Goal: Find specific page/section: Find specific page/section

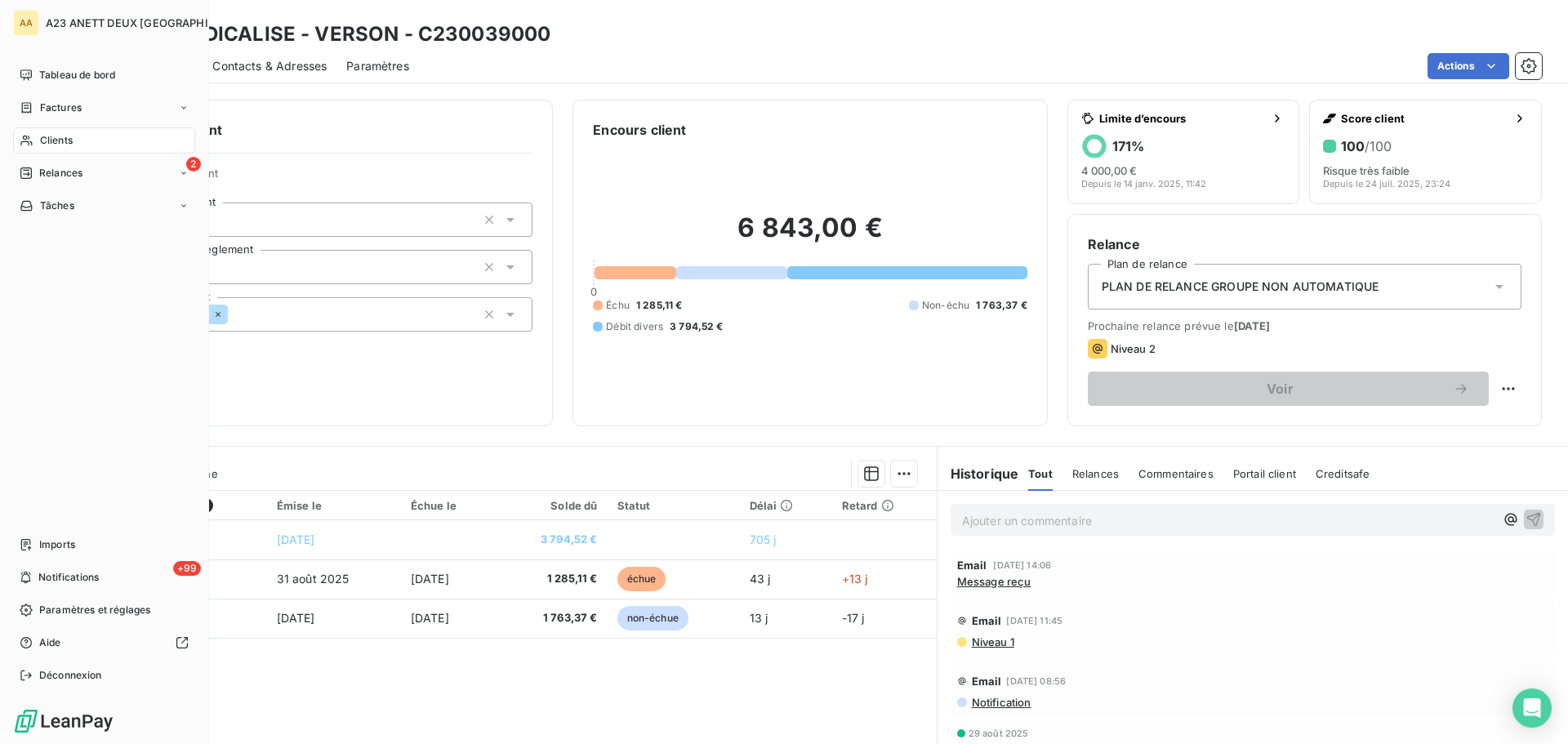
click at [47, 140] on span "Clients" at bounding box center [56, 140] width 32 height 14
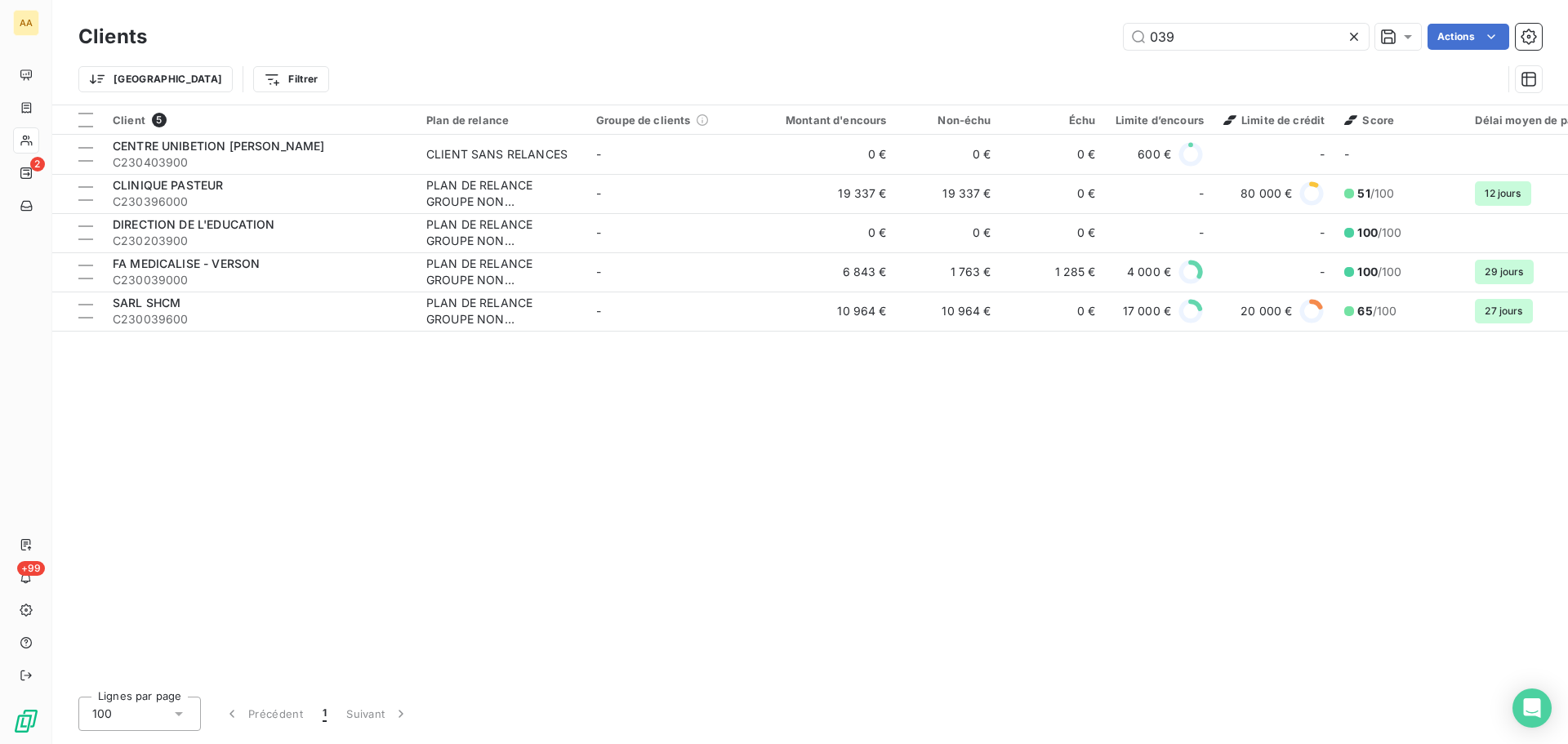
drag, startPoint x: 1211, startPoint y: 51, endPoint x: 1021, endPoint y: 49, distance: 190.0
click at [1067, 54] on div "Clients 039 Actions Trier Filtrer" at bounding box center [810, 62] width 1464 height 85
drag, startPoint x: 1239, startPoint y: 36, endPoint x: 1217, endPoint y: 37, distance: 22.0
click at [1237, 36] on input "039" at bounding box center [1247, 37] width 245 height 26
click at [1211, 37] on input "039" at bounding box center [1247, 37] width 245 height 26
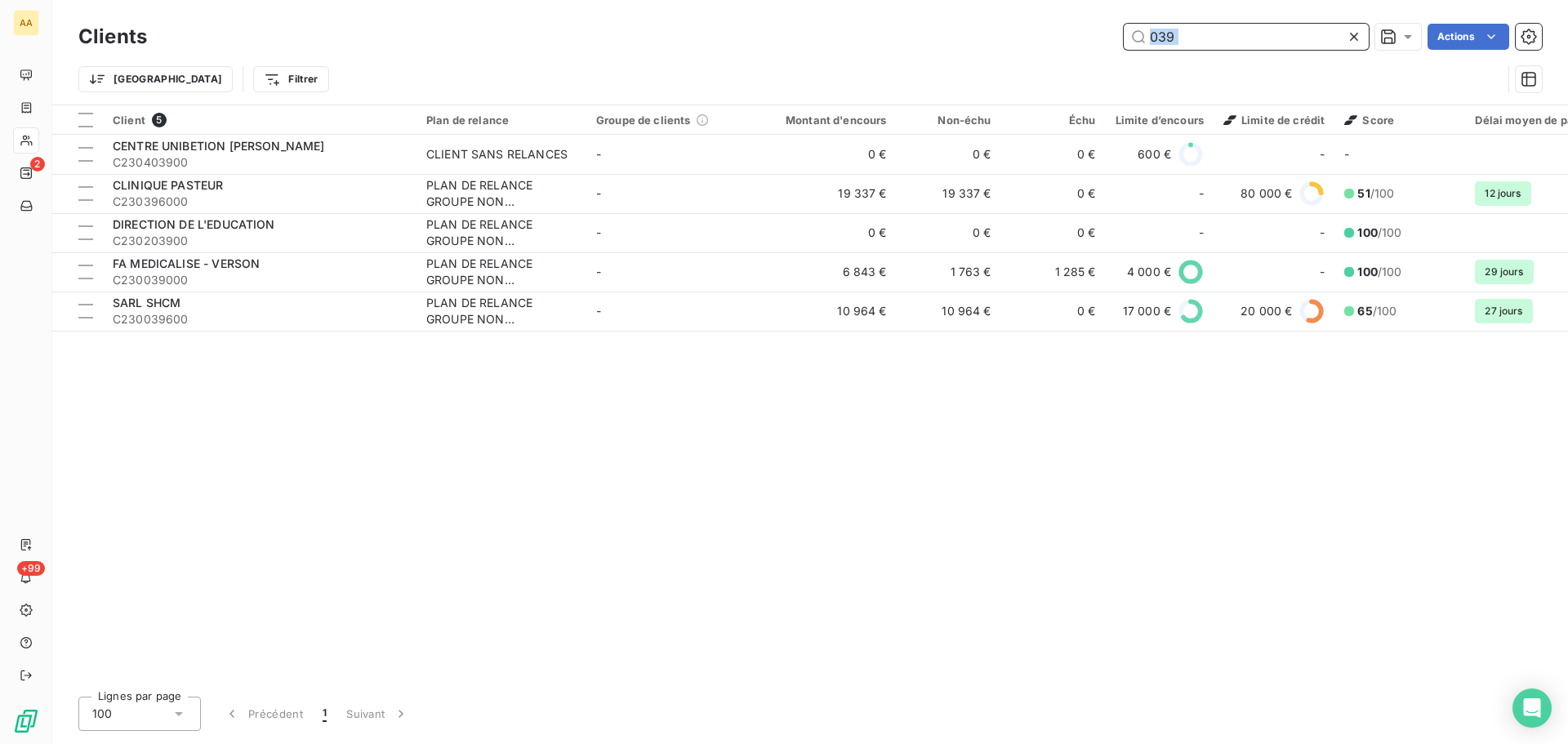
click at [1139, 40] on input "039" at bounding box center [1247, 37] width 245 height 26
drag, startPoint x: 1189, startPoint y: 41, endPoint x: 1111, endPoint y: 47, distance: 78.2
click at [1113, 47] on div "039 Actions" at bounding box center [855, 37] width 1375 height 26
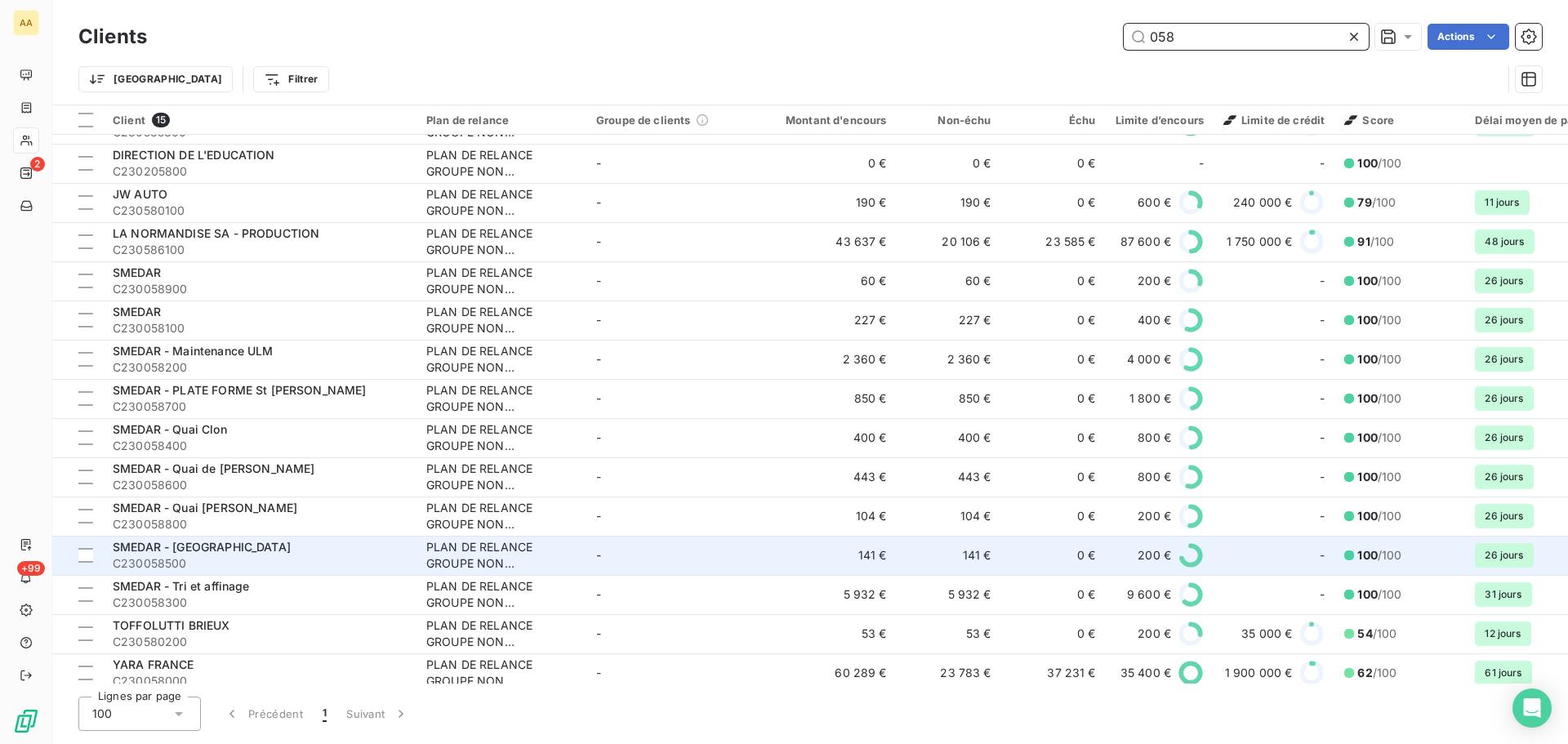
scroll to position [47, 0]
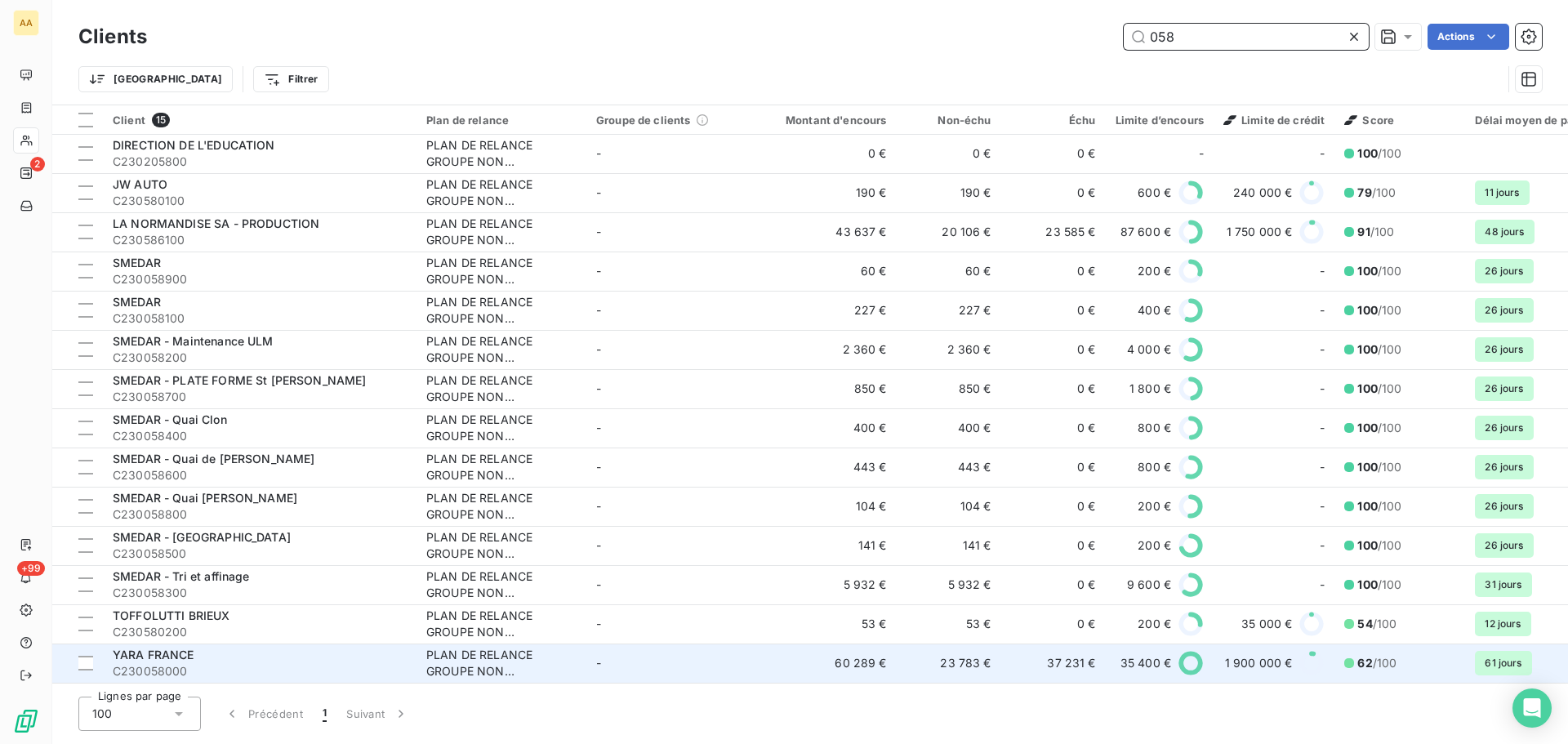
type input "058"
click at [176, 663] on span "C230058000" at bounding box center [259, 671] width 294 height 16
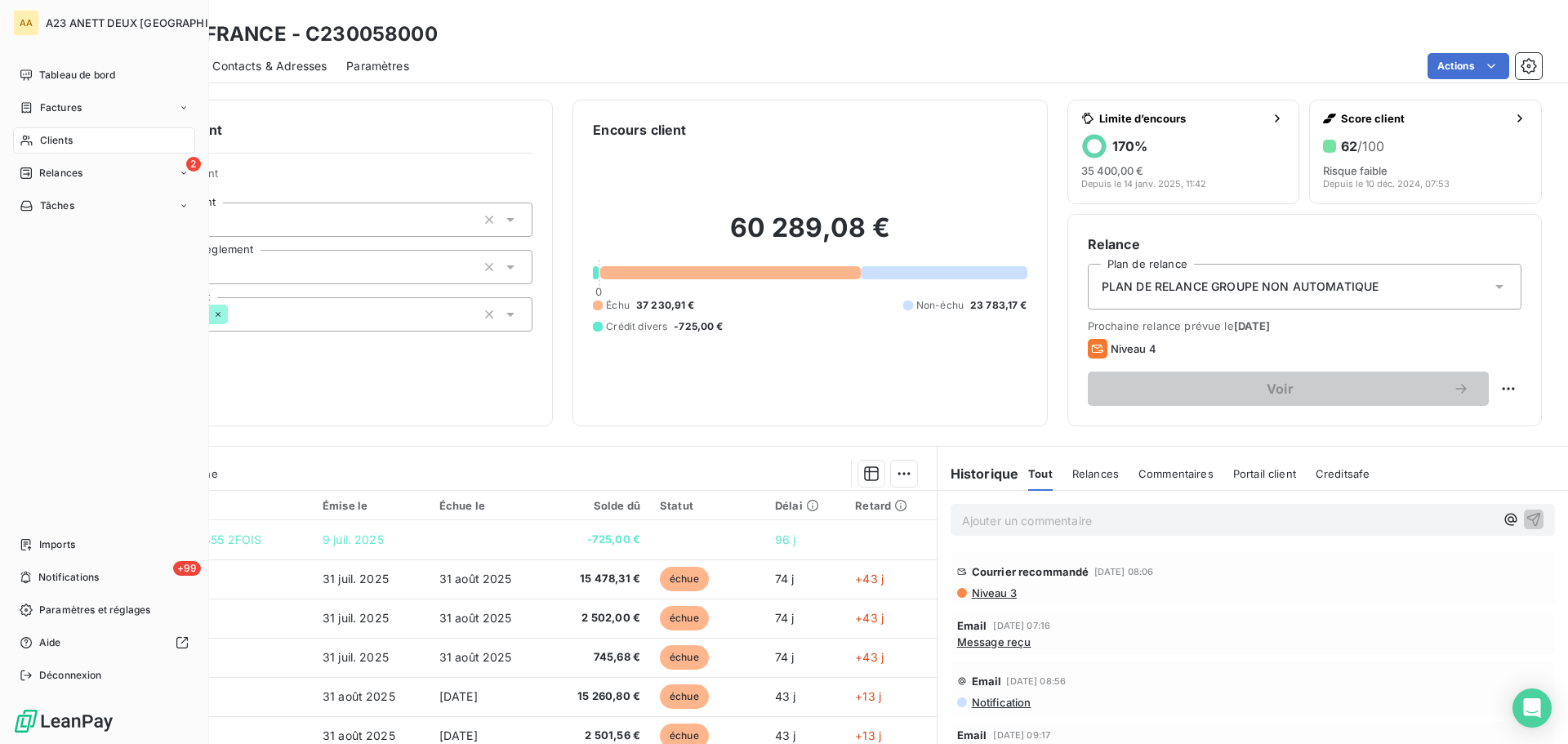
click at [53, 144] on span "Clients" at bounding box center [56, 140] width 32 height 14
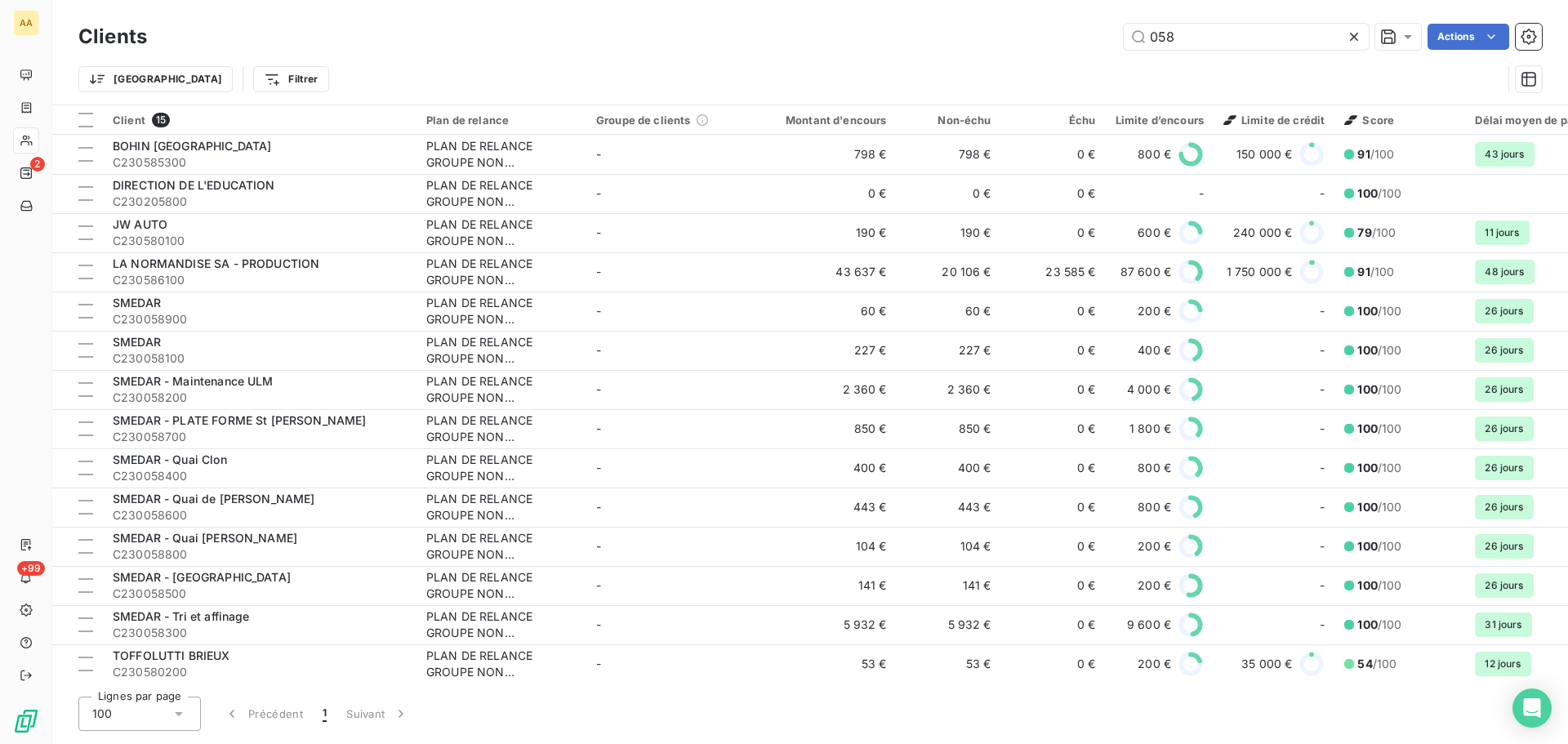
drag, startPoint x: 1190, startPoint y: 41, endPoint x: 1072, endPoint y: 33, distance: 118.3
click at [1079, 37] on div "058 Actions" at bounding box center [855, 37] width 1375 height 26
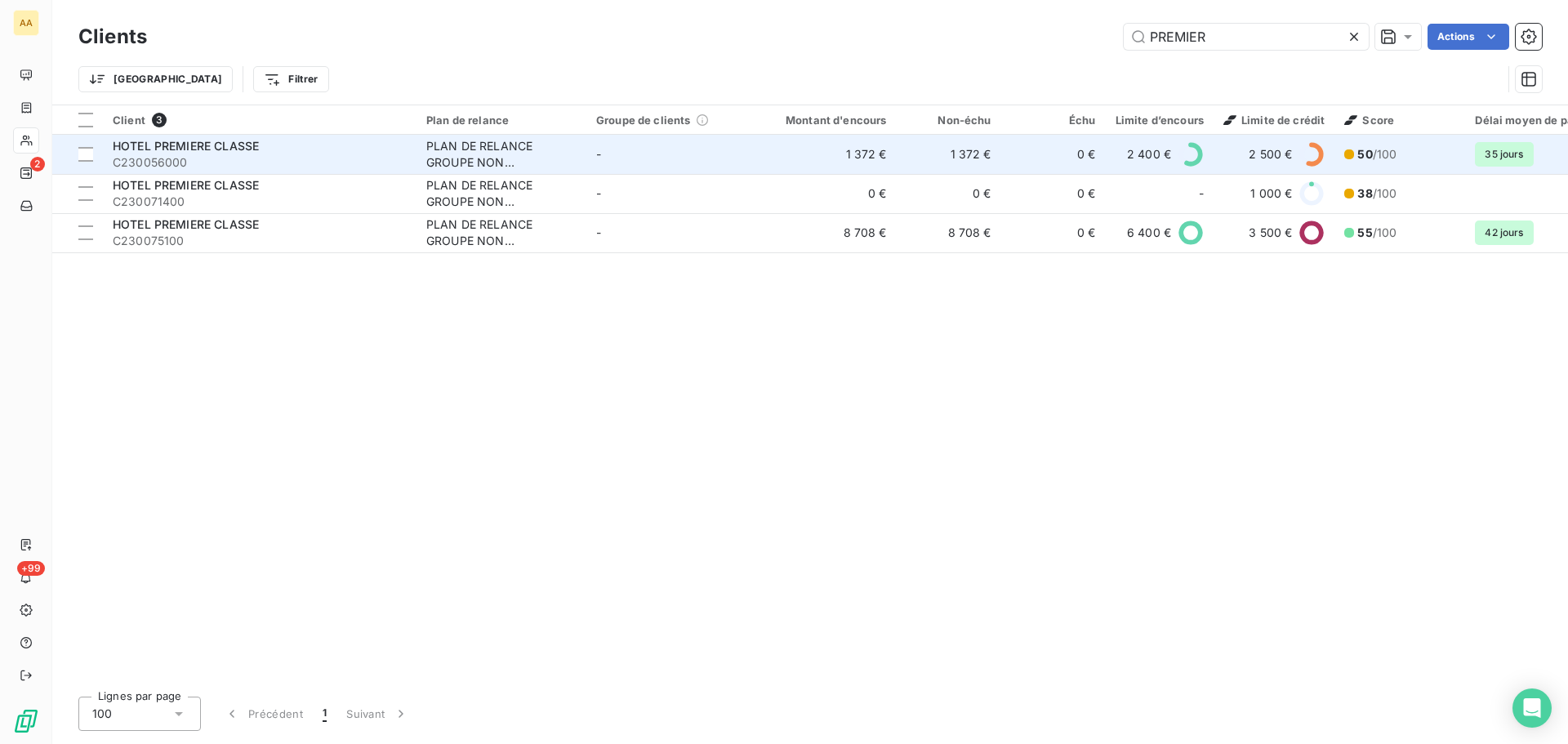
type input "PREMIER"
click at [332, 163] on span "C230056000" at bounding box center [259, 162] width 294 height 16
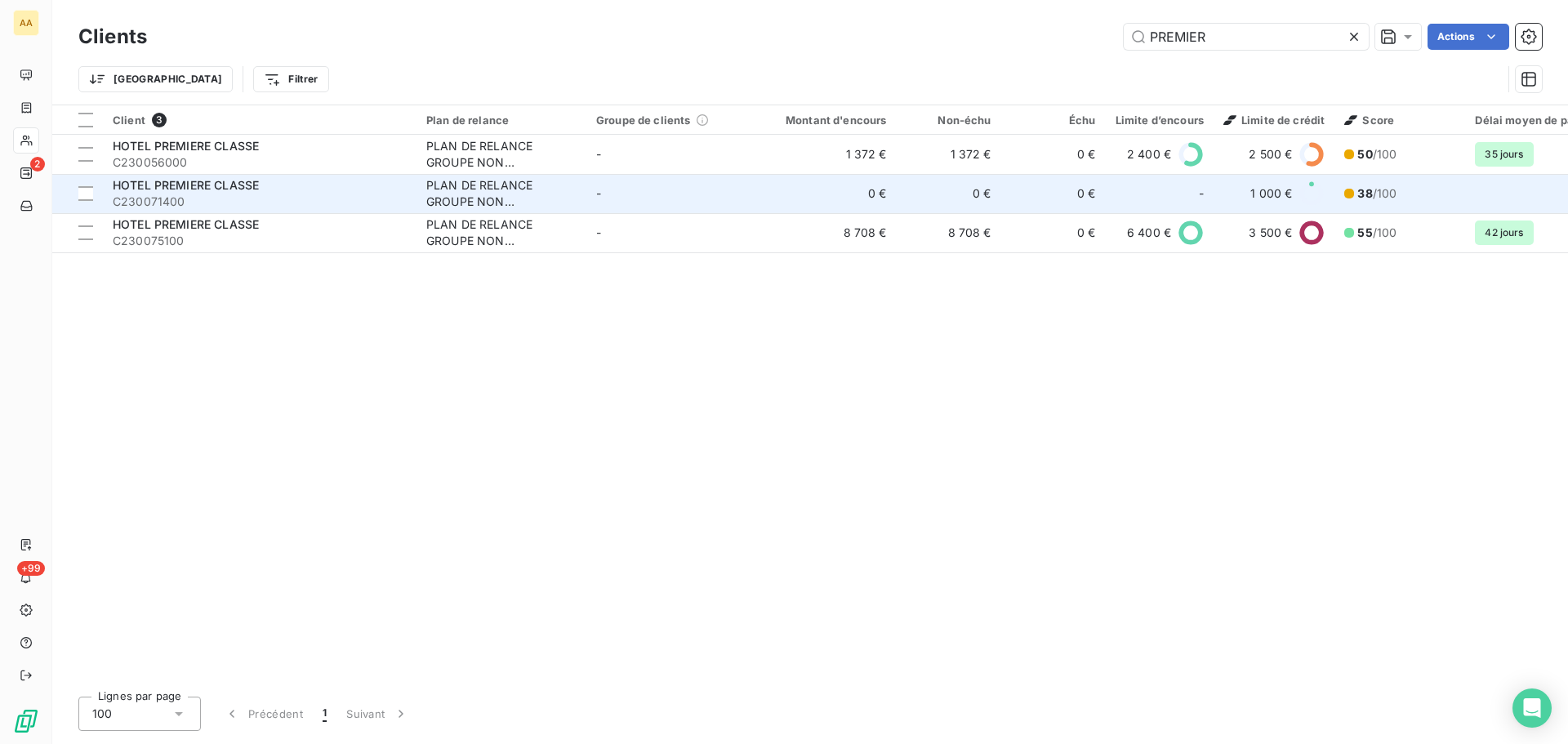
click at [219, 202] on span "C230071400" at bounding box center [259, 201] width 294 height 16
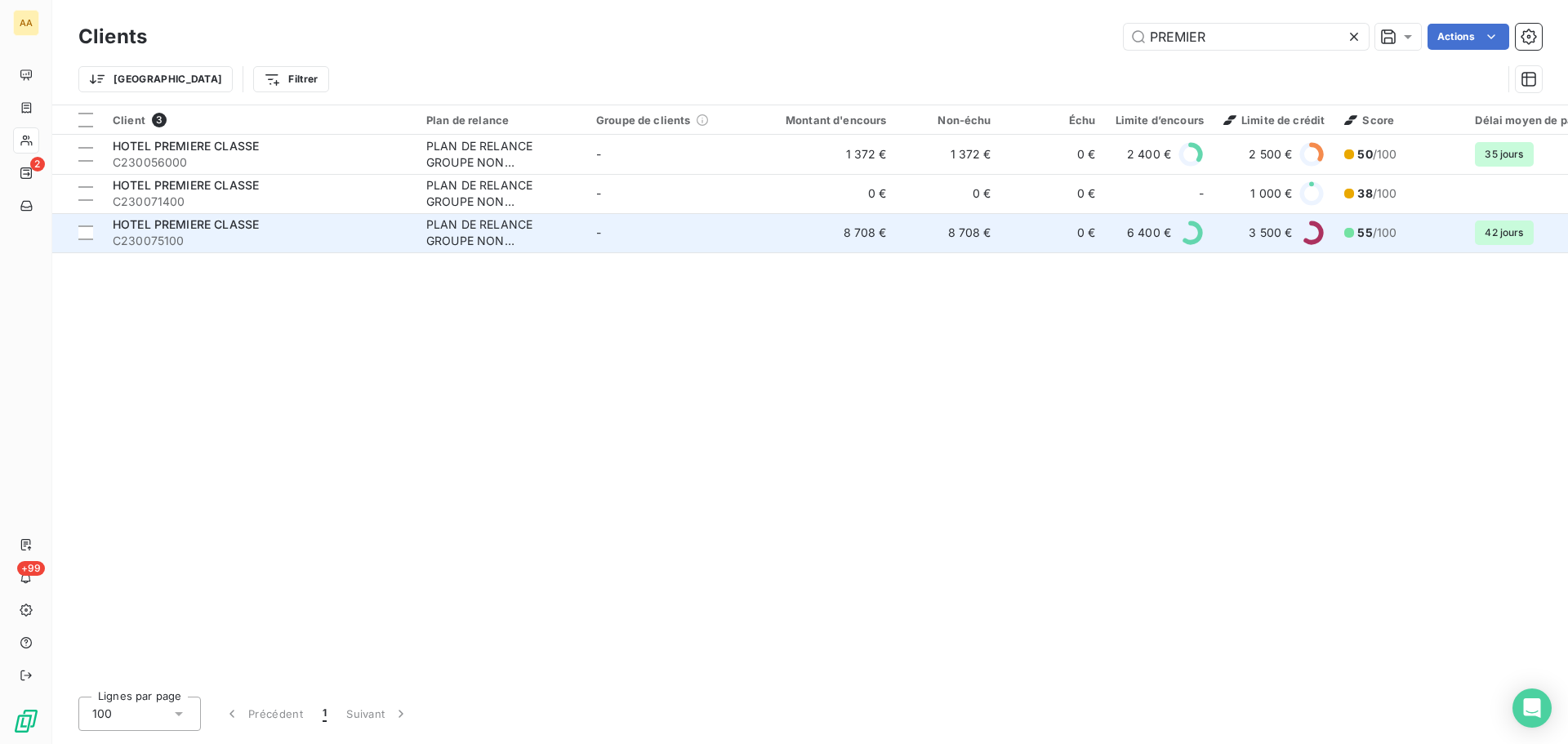
click at [215, 228] on span "HOTEL PREMIERE CLASSE" at bounding box center [186, 224] width 147 height 14
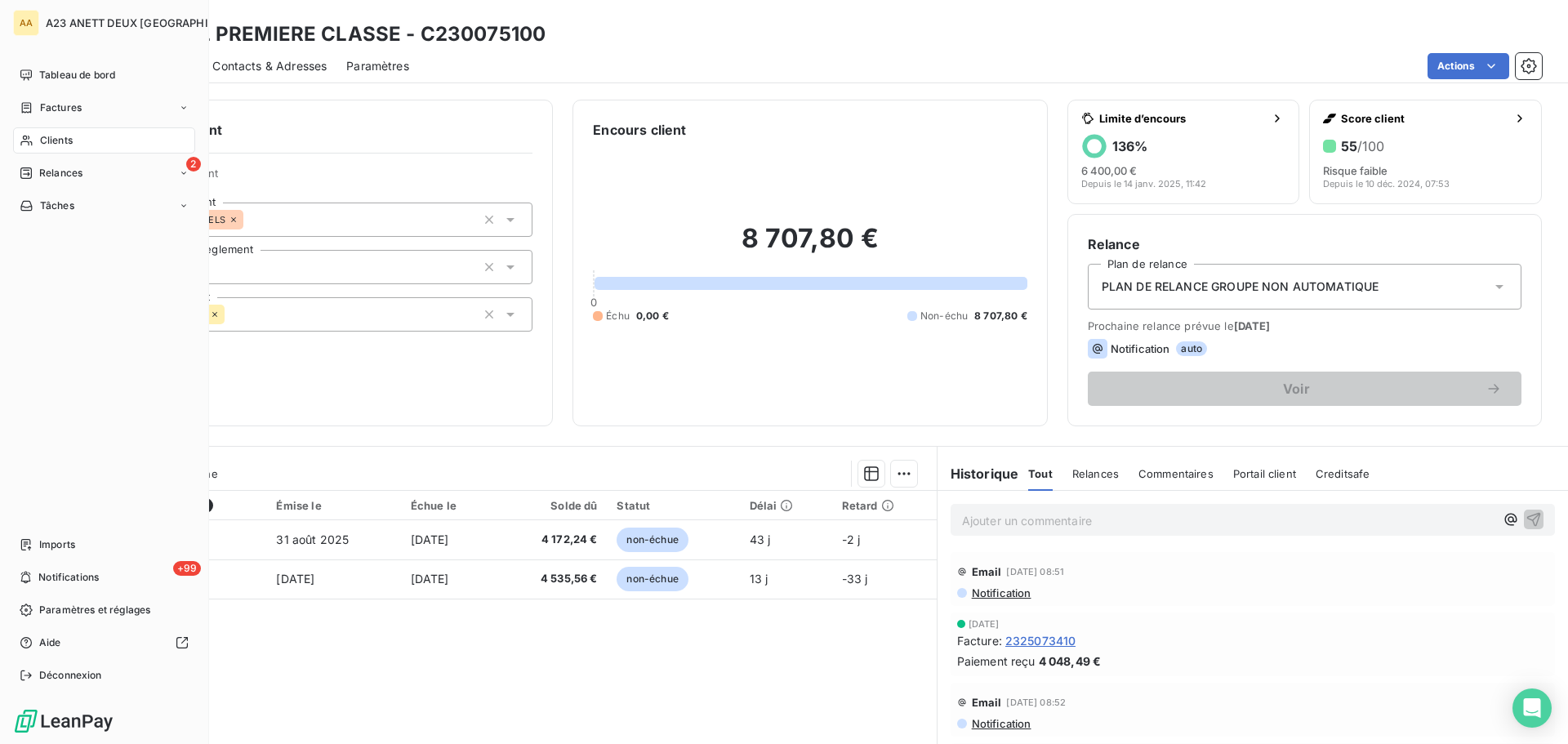
click at [78, 142] on div "Clients" at bounding box center [104, 141] width 182 height 26
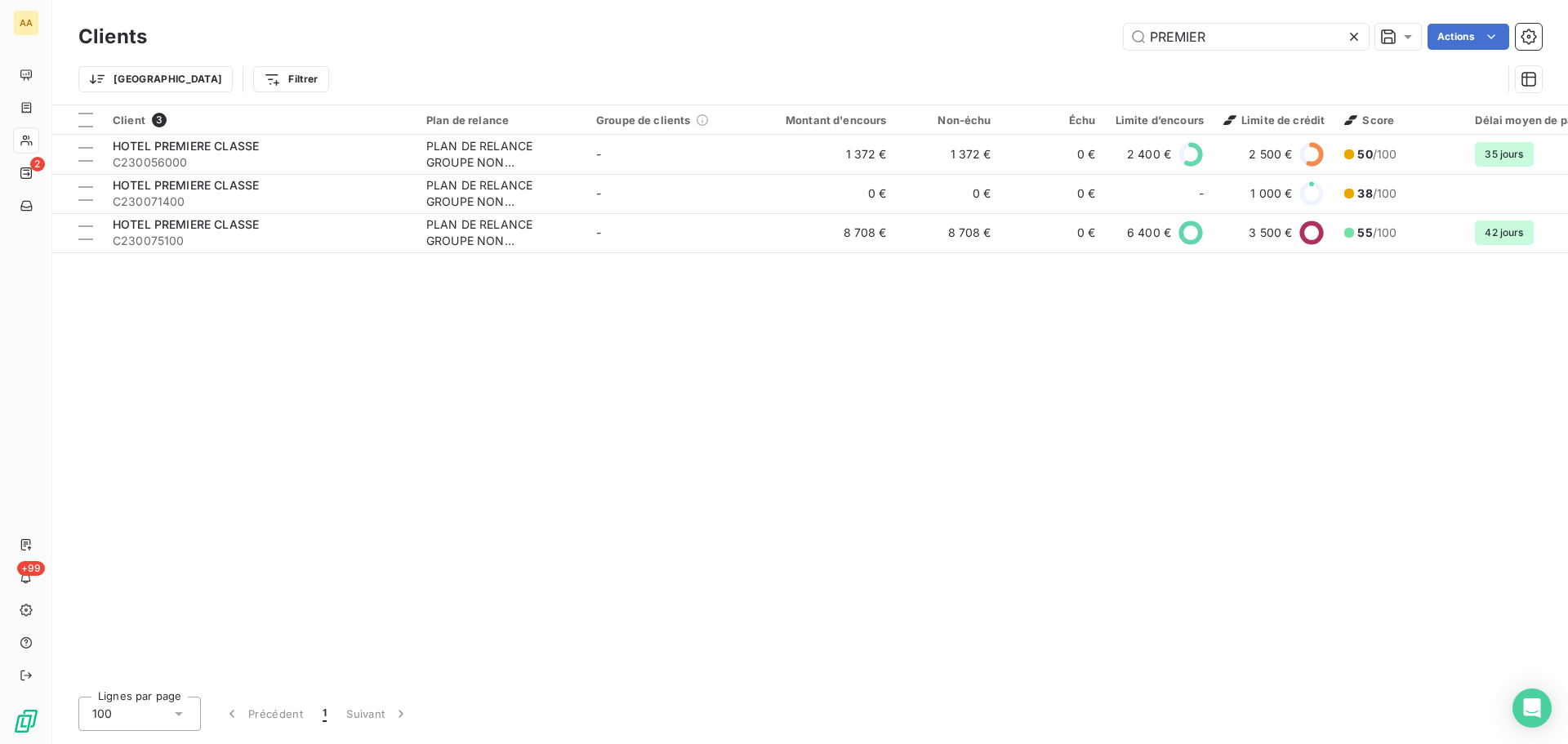
drag, startPoint x: 1228, startPoint y: 47, endPoint x: 775, endPoint y: 19, distance: 453.9
click at [901, 38] on div "PREMIER Actions" at bounding box center [855, 37] width 1375 height 26
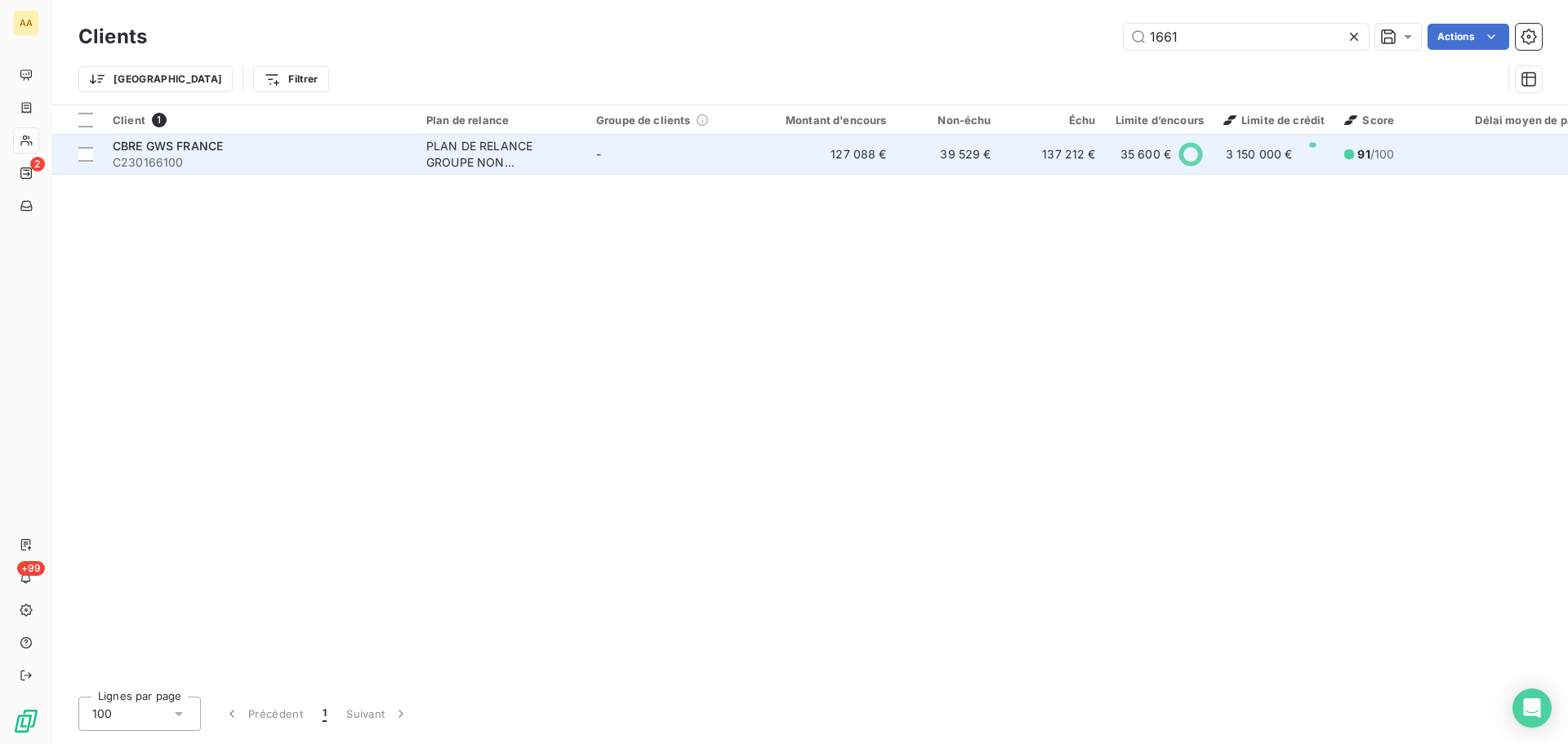
type input "1661"
drag, startPoint x: 340, startPoint y: 163, endPoint x: 350, endPoint y: 162, distance: 10.0
click at [343, 163] on span "C230166100" at bounding box center [259, 162] width 294 height 16
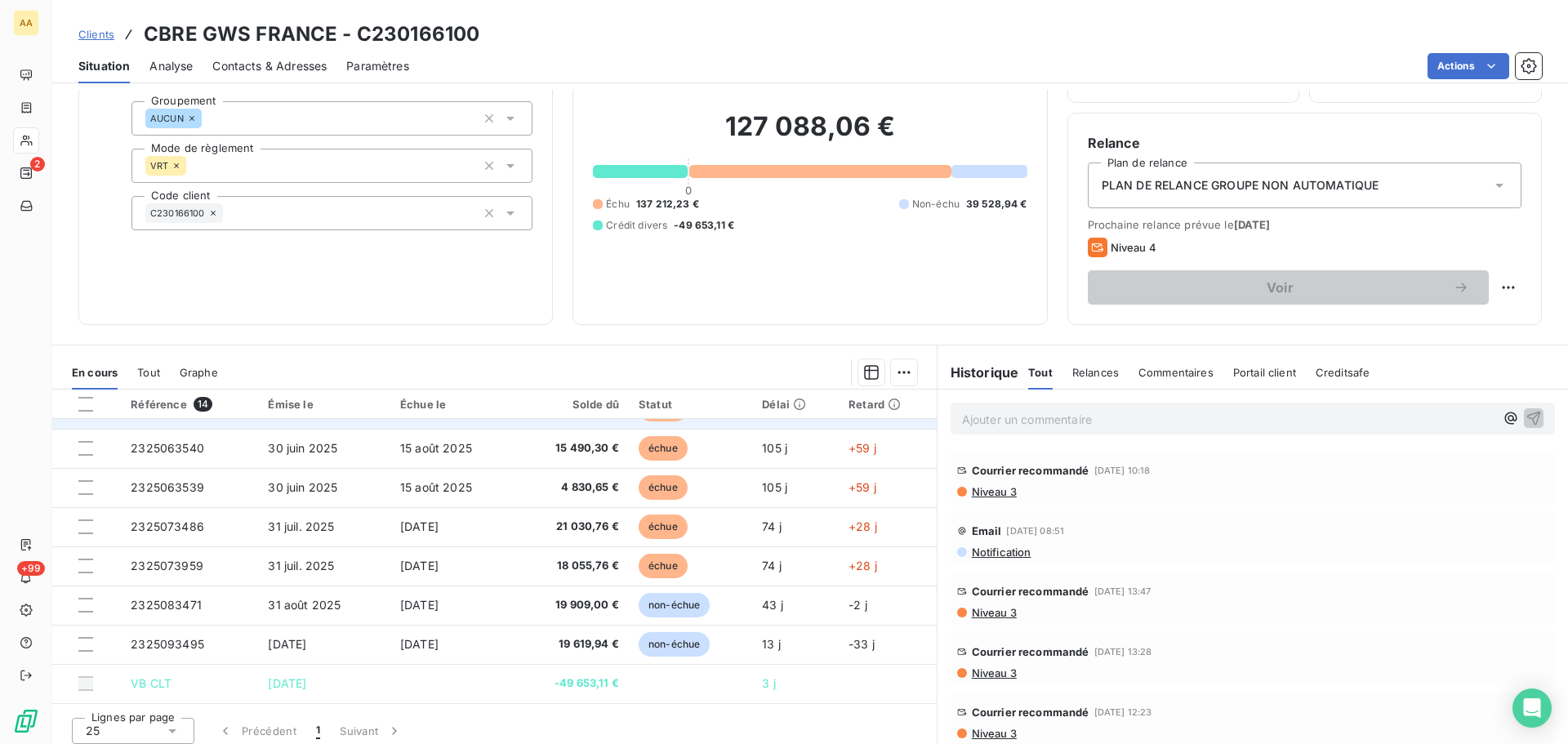
scroll to position [110, 0]
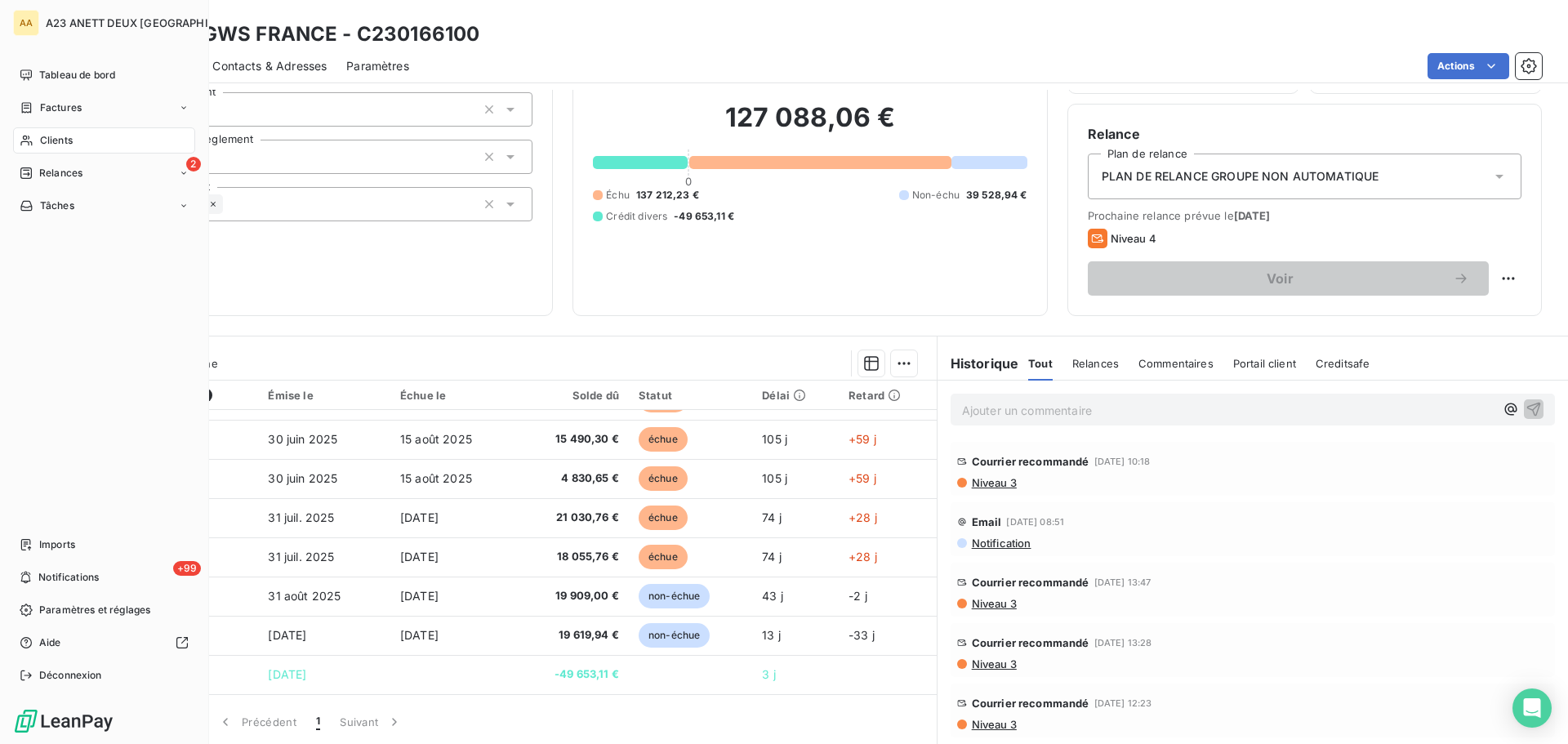
click at [50, 147] on span "Clients" at bounding box center [56, 140] width 32 height 14
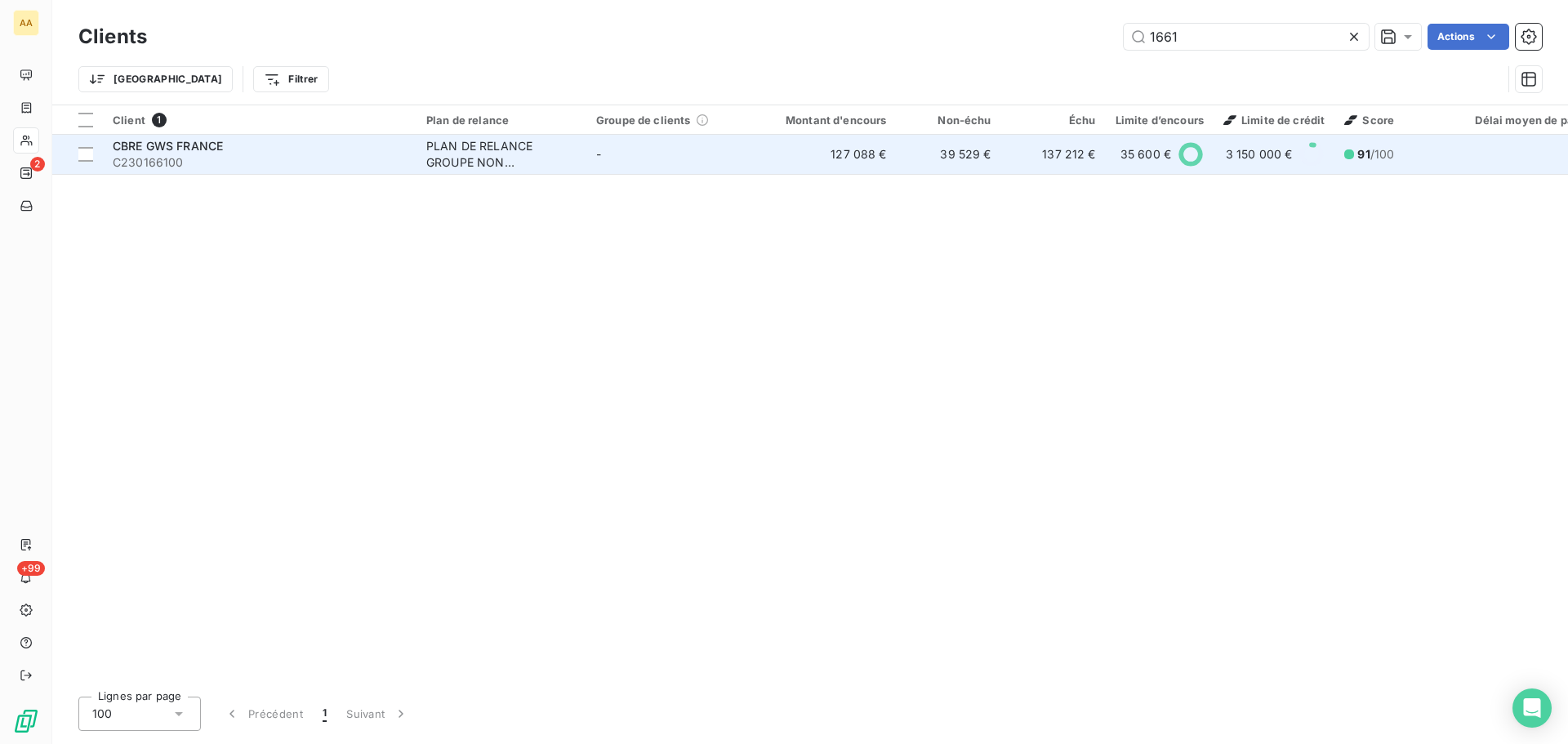
click at [247, 151] on div "CBRE GWS FRANCE" at bounding box center [259, 146] width 294 height 16
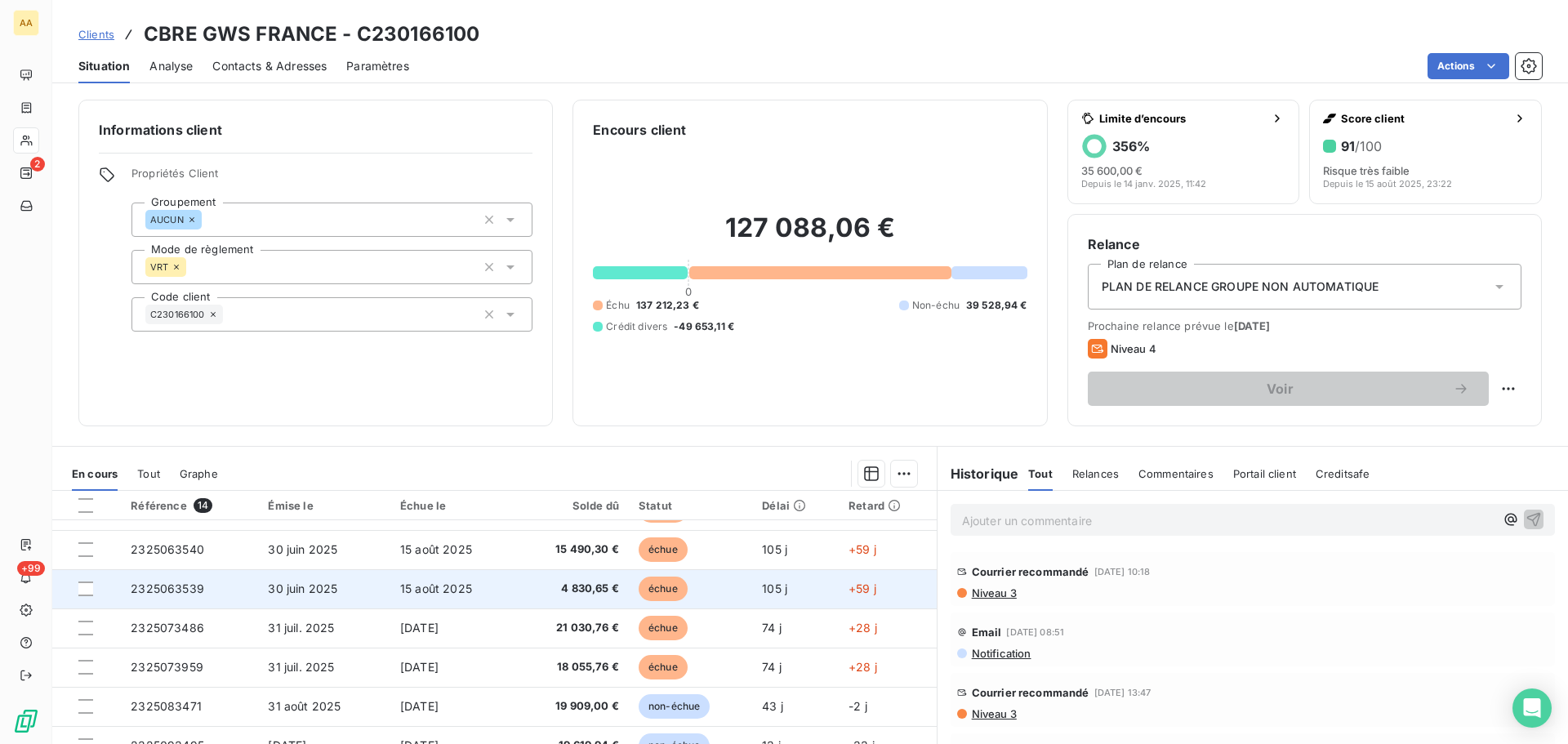
scroll to position [110, 0]
